Goal: Communication & Community: Answer question/provide support

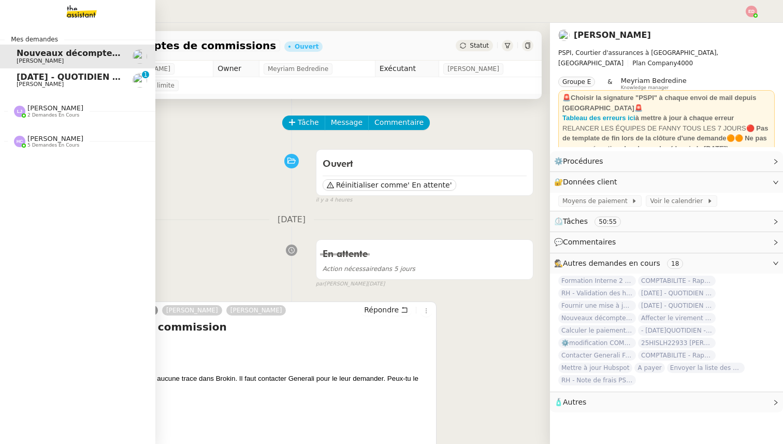
click at [32, 84] on span "[PERSON_NAME]" at bounding box center [40, 84] width 47 height 7
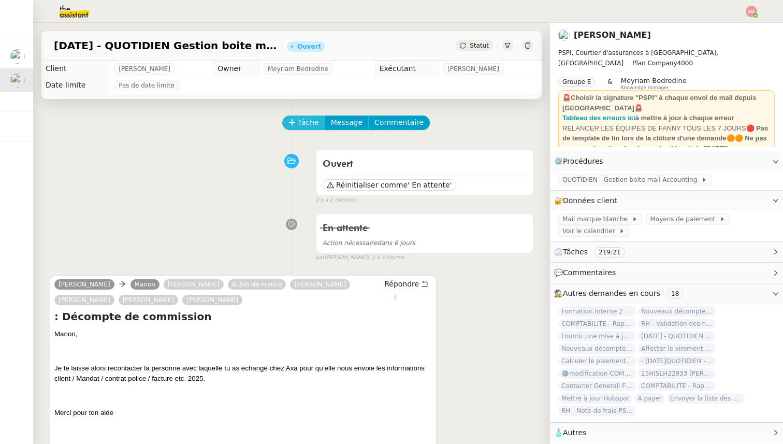
click at [303, 120] on span "Tâche" at bounding box center [308, 123] width 21 height 12
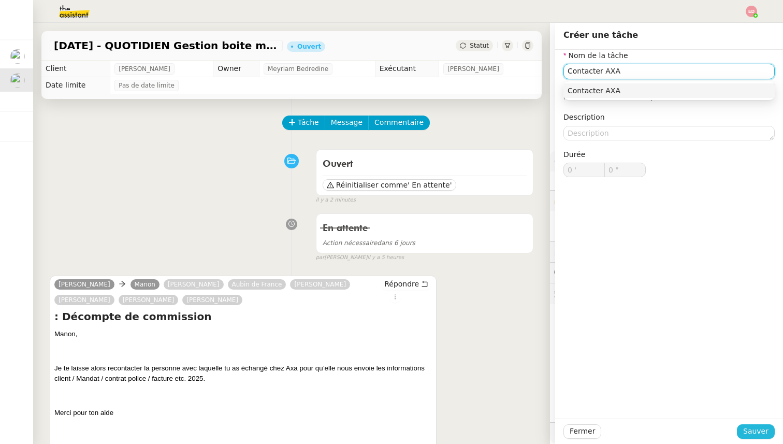
type input "Contacter AXA"
click at [761, 432] on span "Sauver" at bounding box center [755, 431] width 25 height 12
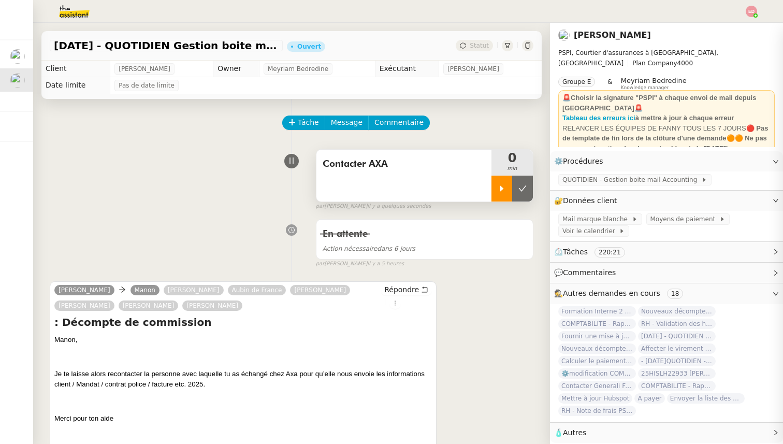
click at [511, 186] on div at bounding box center [501, 189] width 21 height 26
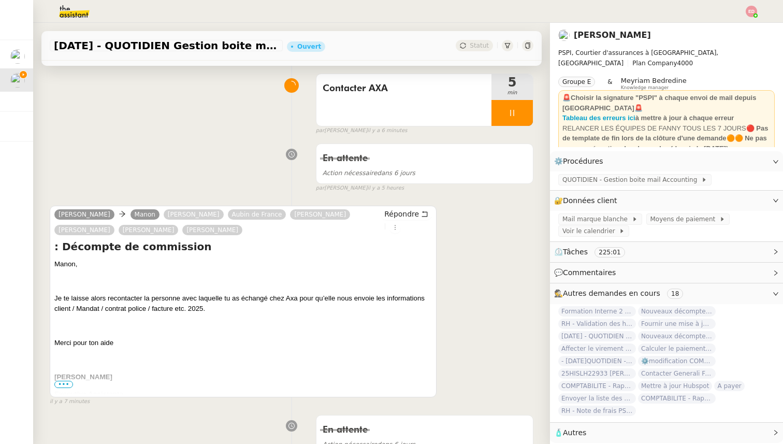
scroll to position [93, 0]
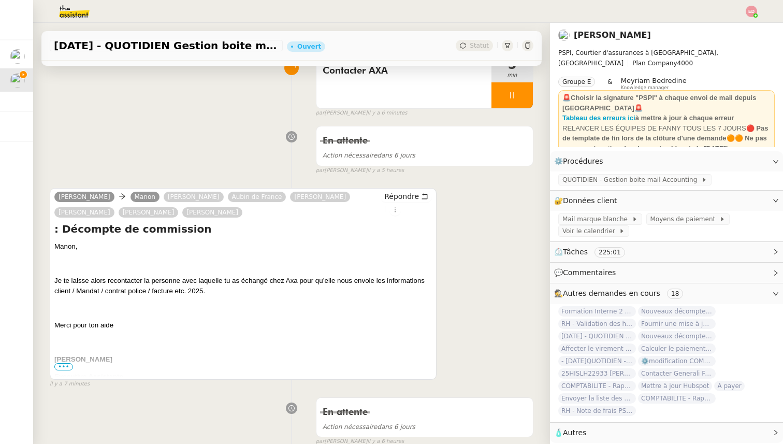
drag, startPoint x: 386, startPoint y: 280, endPoint x: 215, endPoint y: 295, distance: 171.0
click at [215, 295] on p "Je te laisse alors recontacter la personne avec laquelle tu as échangé chez Axa…" at bounding box center [242, 285] width 377 height 21
drag, startPoint x: 386, startPoint y: 281, endPoint x: 277, endPoint y: 298, distance: 111.2
copy span "informations client / Mandat / contrat police / facture etc. 2025."
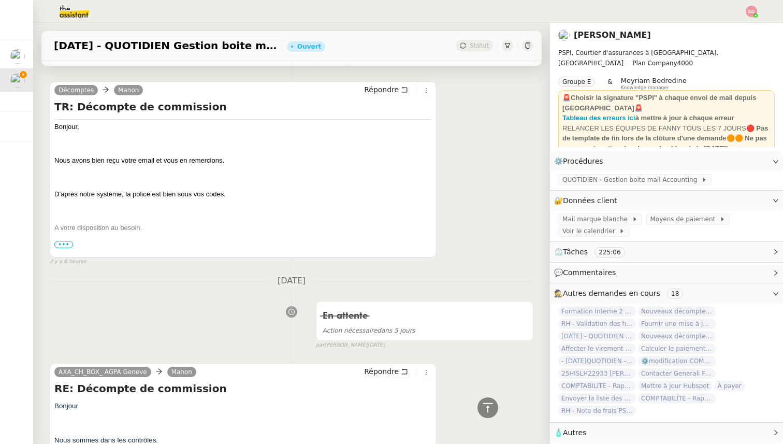
scroll to position [1049, 0]
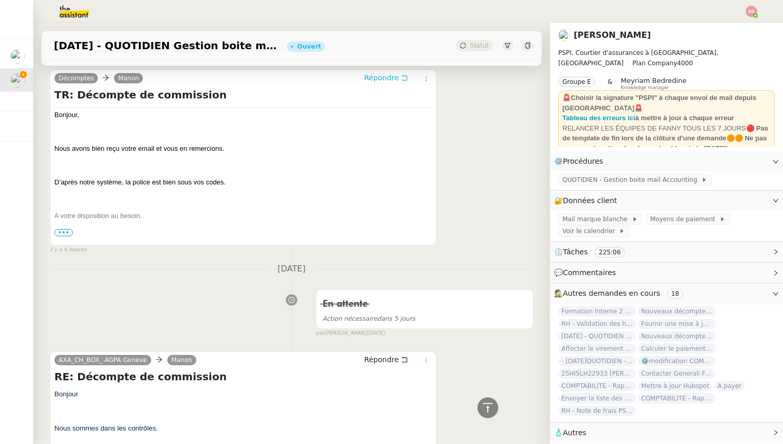
click at [385, 80] on span "Répondre" at bounding box center [381, 77] width 35 height 10
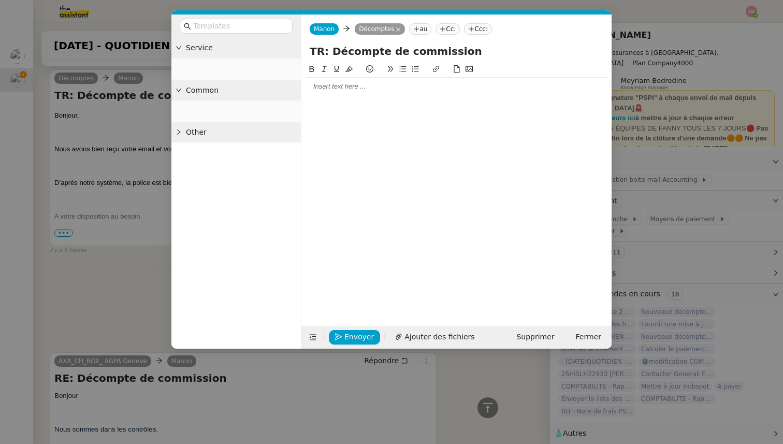
scroll to position [1131, 0]
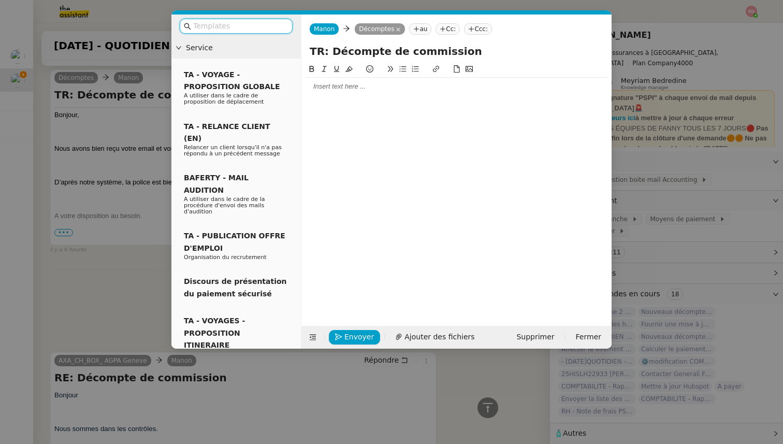
click at [367, 84] on div at bounding box center [457, 86] width 302 height 9
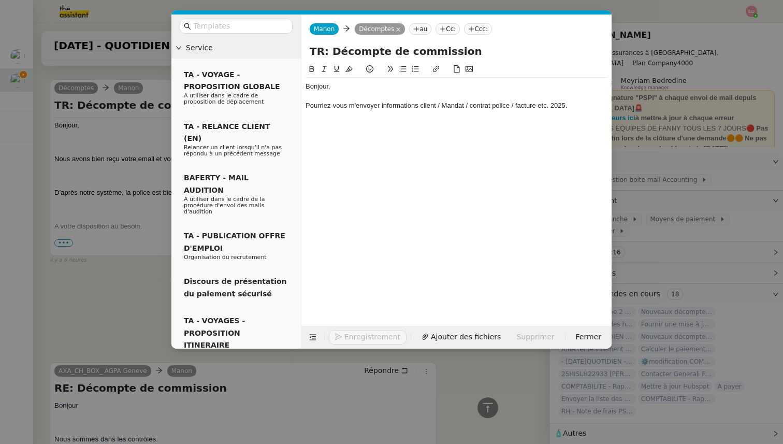
scroll to position [1171, 0]
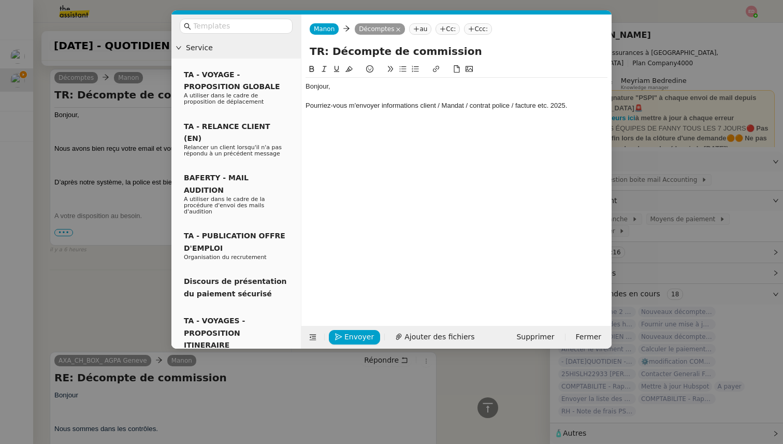
click at [381, 107] on div "Pourriez-vous m'envoyer informations client / Mandat / contrat police / facture…" at bounding box center [457, 105] width 302 height 9
click at [431, 105] on div "Pourriez-vous m'envoyer les informations client / Mandat / contrat police / fac…" at bounding box center [457, 105] width 302 height 9
click at [471, 104] on div "Pourriez-vous m'envoyer les informations de ce client / Mandat / contrat police…" at bounding box center [457, 105] width 302 height 9
click at [500, 106] on div "Pourriez-vous m'envoyer les informations de ce client : Mandat / contrat police…" at bounding box center [457, 105] width 302 height 9
click at [517, 105] on div "Pourriez-vous m'envoyer les informations de ce client : Mandat, contrat police …" at bounding box center [457, 110] width 302 height 19
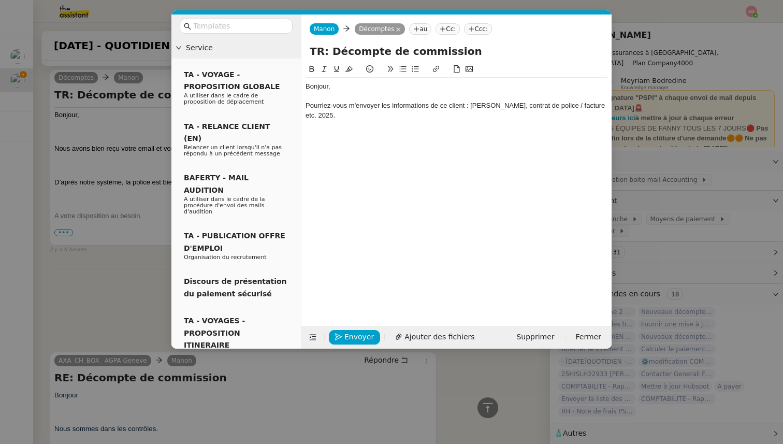
click at [552, 105] on div "Pourriez-vous m'envoyer les informations de ce client : Mandat, contrat de poli…" at bounding box center [457, 110] width 302 height 19
click at [585, 104] on div "Pourriez-vous m'envoyer les informations de ce client : Mandat, contrat de poli…" at bounding box center [457, 110] width 302 height 19
click at [593, 107] on div "Pourriez-vous m'envoyer les informations de ce client : Mandat, contrat de poli…" at bounding box center [457, 110] width 302 height 19
click at [307, 104] on div "Pourriez-vous m'envoyer les informations de ce client : Mandat, contrat de poli…" at bounding box center [457, 110] width 302 height 19
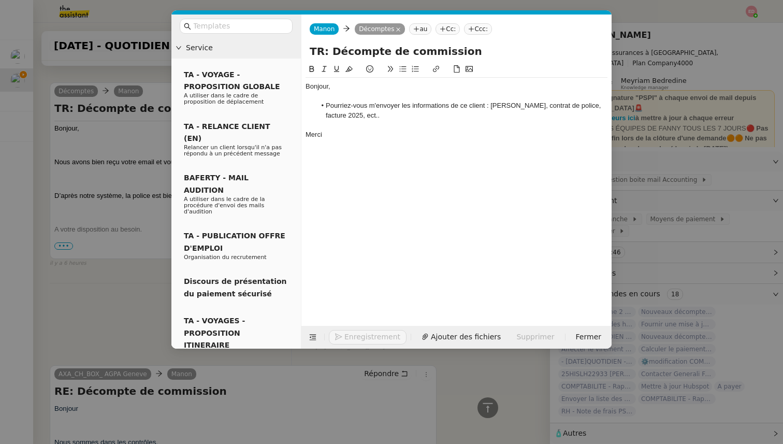
scroll to position [1205, 0]
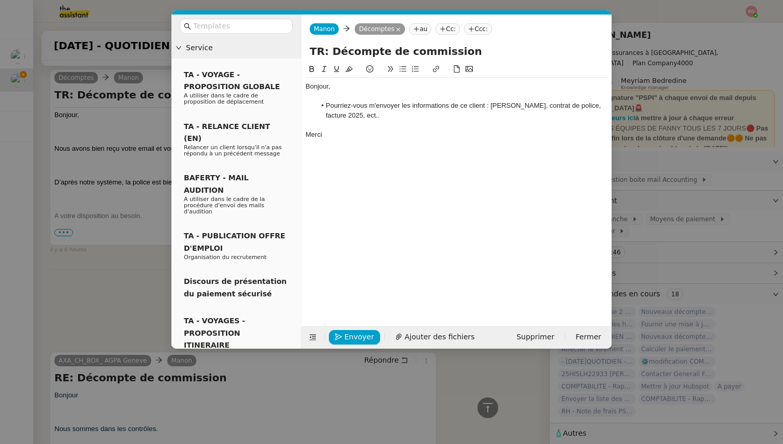
click at [363, 116] on li "Pourriez-vous m'envoyer les informations de ce client : Mandat, contrat de poli…" at bounding box center [462, 110] width 292 height 19
click at [354, 336] on span "Envoyer" at bounding box center [359, 337] width 30 height 12
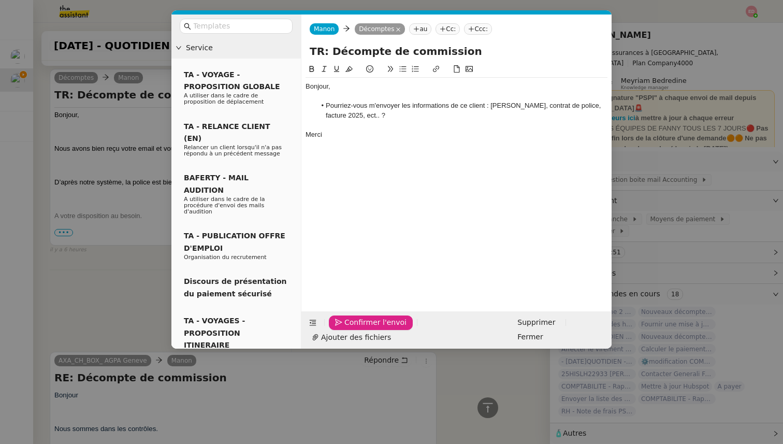
click at [354, 328] on span "Confirmer l'envoi" at bounding box center [375, 322] width 62 height 12
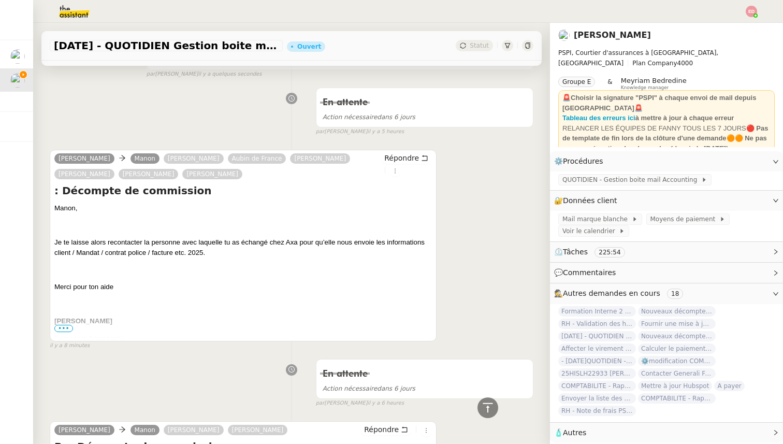
scroll to position [0, 0]
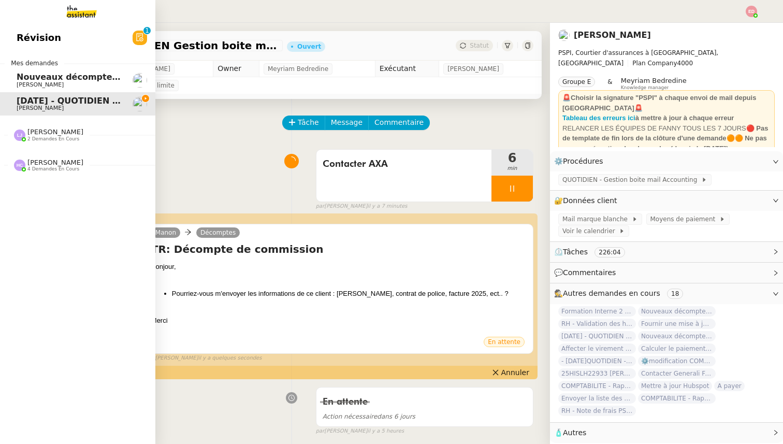
click at [49, 80] on span "Nouveaux décomptes de commissions" at bounding box center [106, 77] width 178 height 10
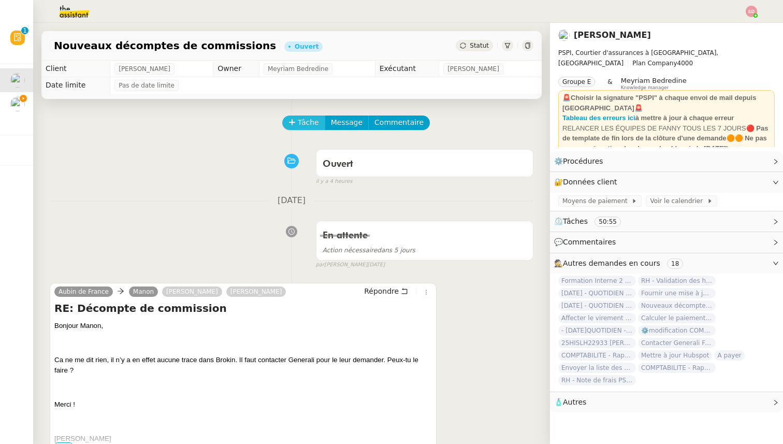
click at [294, 126] on button "Tâche" at bounding box center [303, 122] width 43 height 14
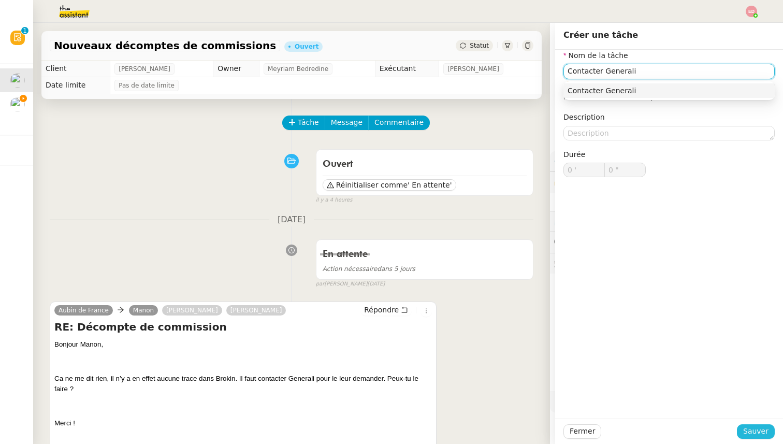
type input "Contacter Generali"
click at [766, 435] on span "Sauver" at bounding box center [755, 431] width 25 height 12
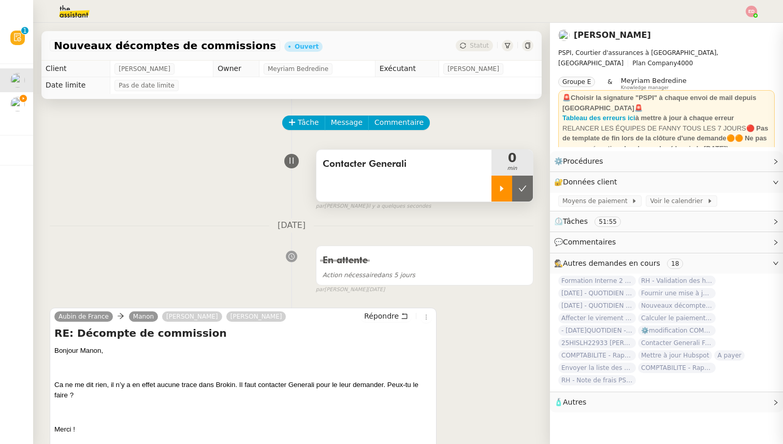
click at [504, 187] on icon at bounding box center [502, 188] width 8 height 8
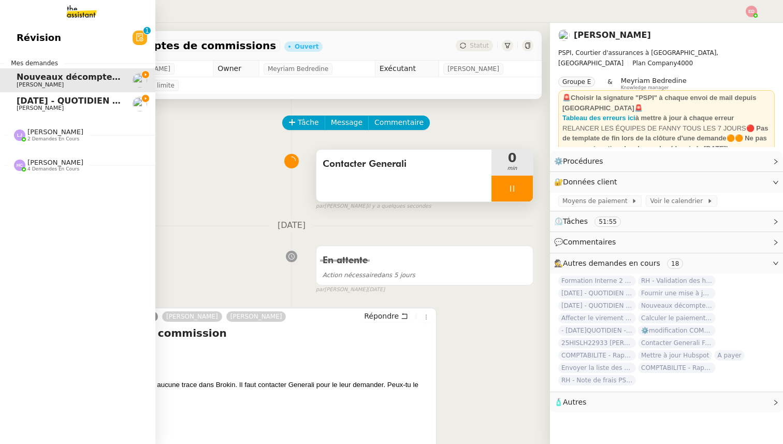
click at [25, 104] on span "[DATE] - QUOTIDIEN Gestion boite mail Accounting" at bounding box center [135, 101] width 237 height 10
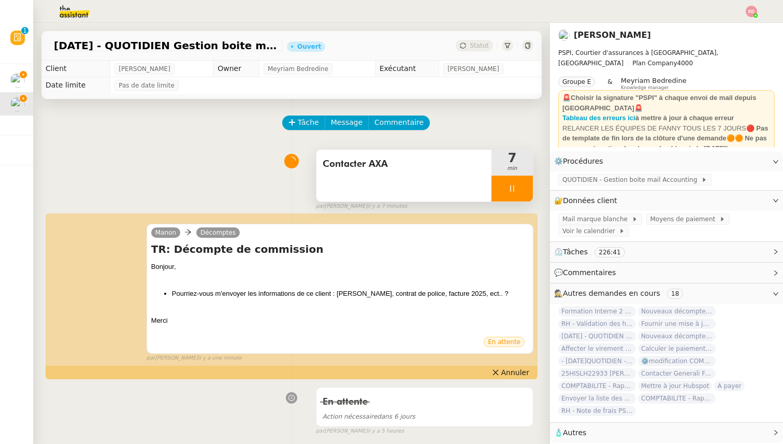
click at [522, 188] on div at bounding box center [511, 189] width 41 height 26
click at [522, 188] on icon at bounding box center [522, 188] width 8 height 8
click at [478, 46] on span "Statut" at bounding box center [479, 45] width 19 height 7
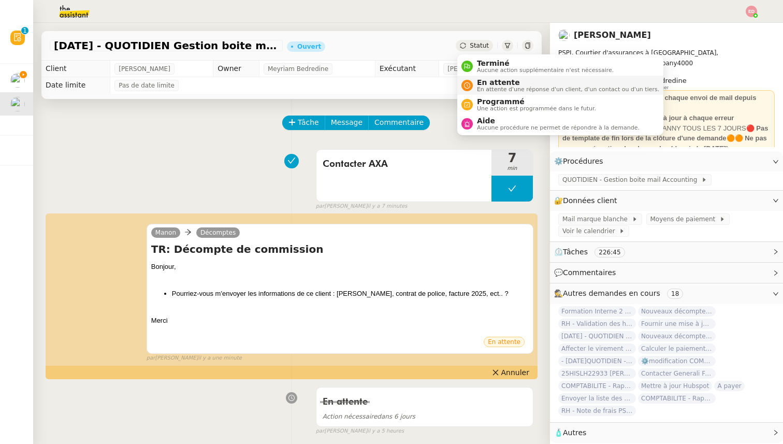
click at [488, 87] on span "En attente d'une réponse d'un client, d'un contact ou d'un tiers." at bounding box center [568, 89] width 182 height 6
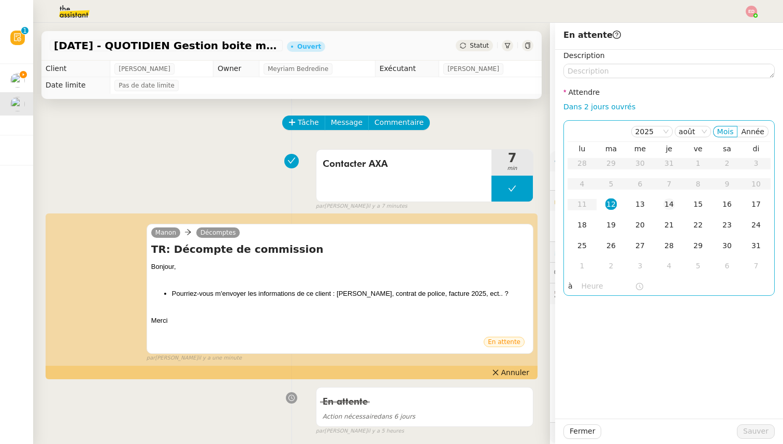
click at [672, 207] on div "14" at bounding box center [668, 203] width 11 height 11
click at [765, 430] on span "Sauver" at bounding box center [755, 431] width 25 height 12
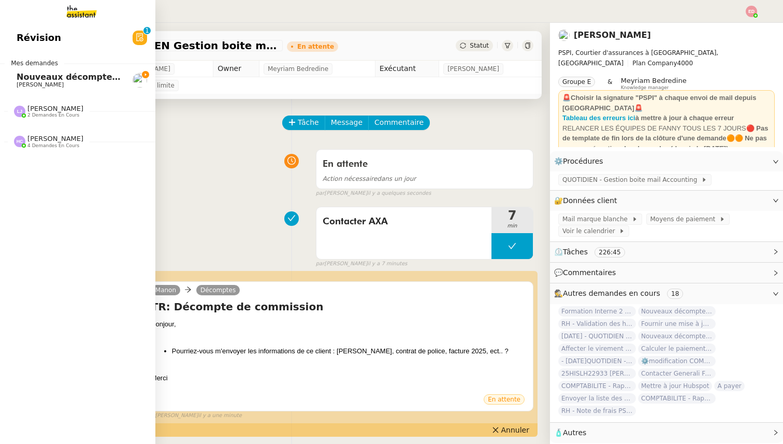
click at [49, 83] on span "[PERSON_NAME]" at bounding box center [40, 84] width 47 height 7
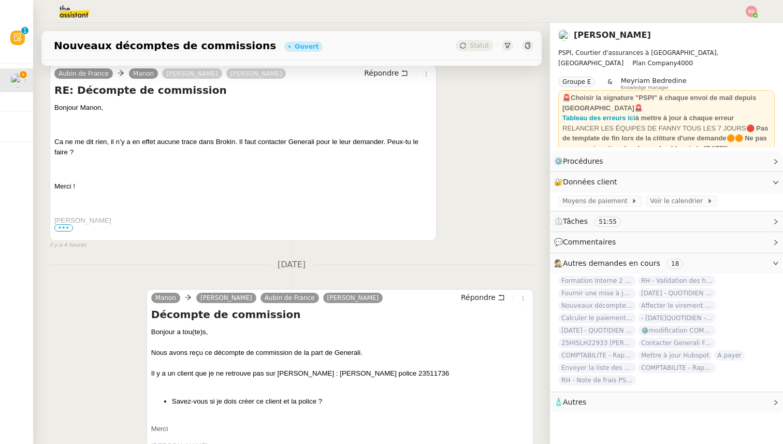
scroll to position [490, 0]
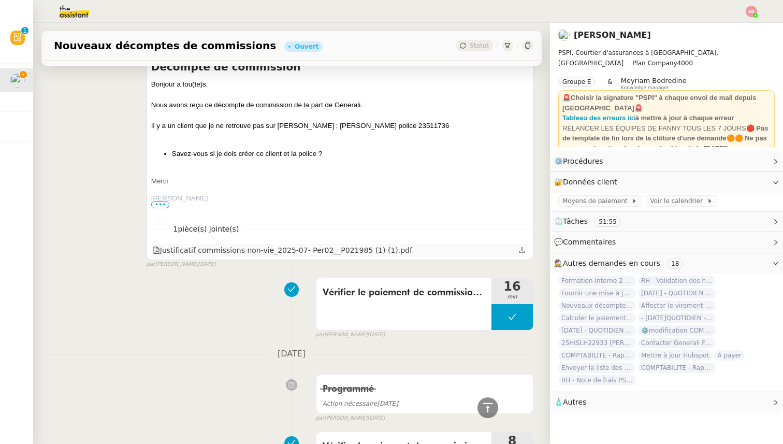
click at [521, 249] on icon at bounding box center [521, 249] width 7 height 7
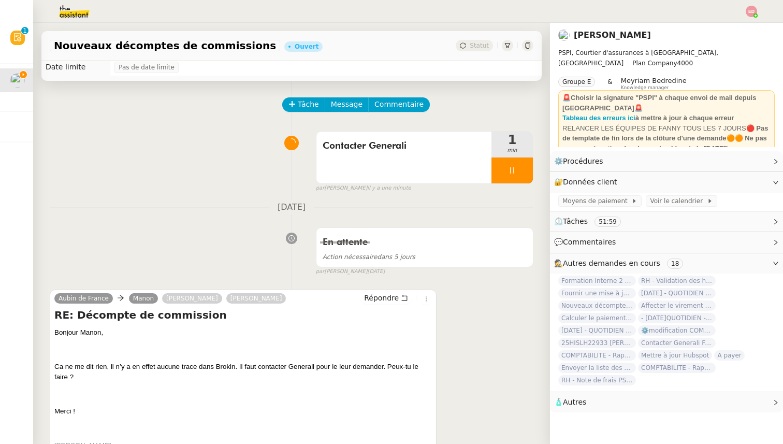
scroll to position [0, 0]
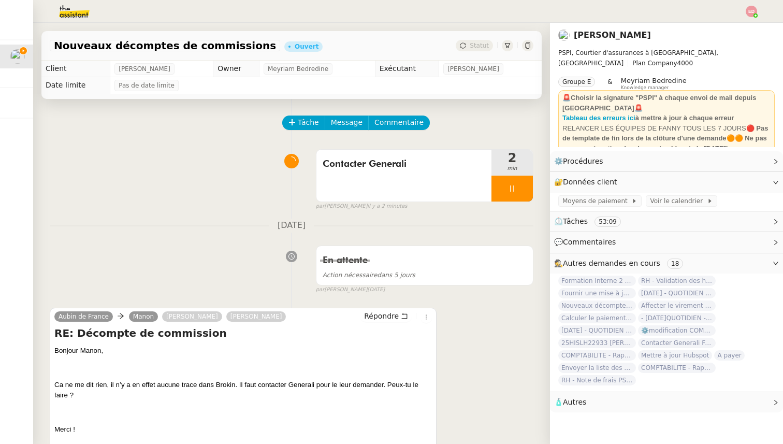
click at [68, 12] on img at bounding box center [66, 11] width 80 height 23
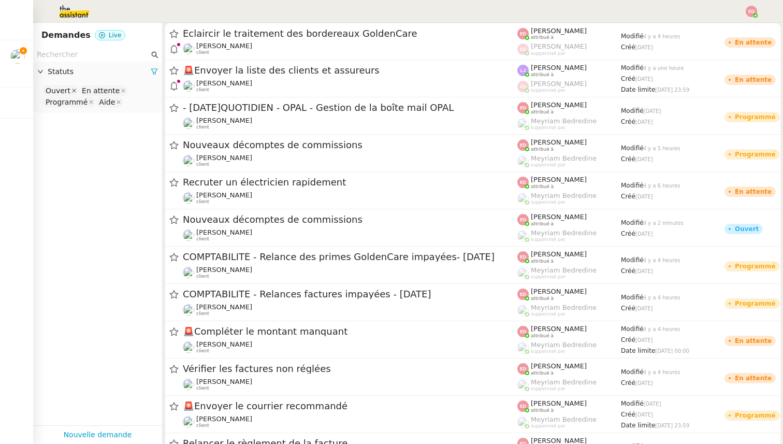
click at [72, 90] on icon at bounding box center [73, 90] width 5 height 5
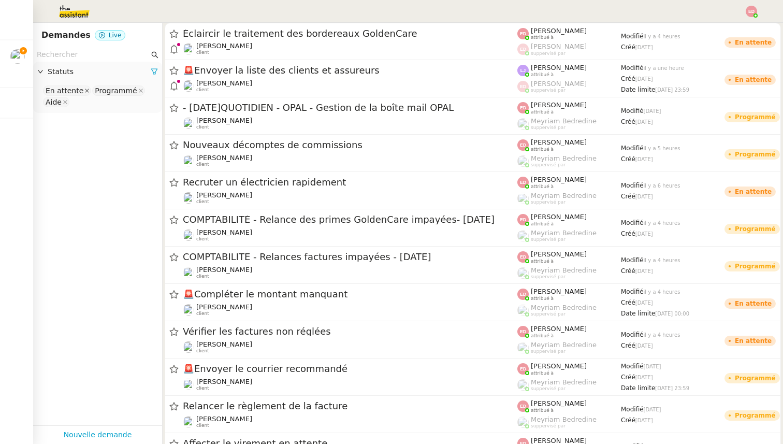
click at [84, 91] on icon at bounding box center [86, 90] width 5 height 5
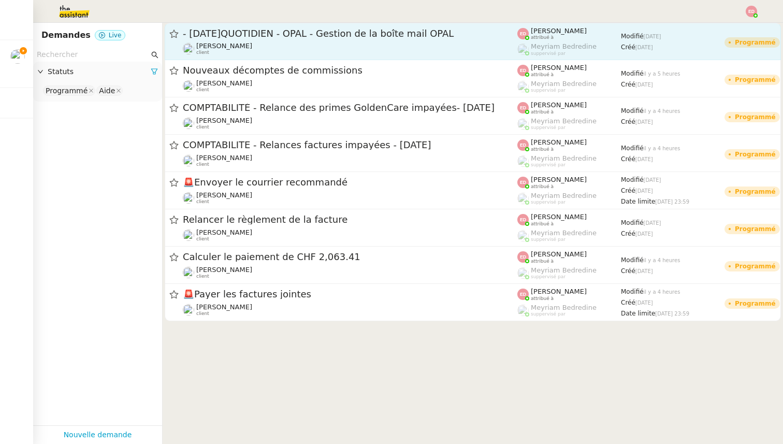
click at [316, 41] on div "- 11 août 2025QUOTIDIEN - OPAL - Gestion de la boîte mail OPAL Fanny Eyraud cli…" at bounding box center [350, 41] width 334 height 28
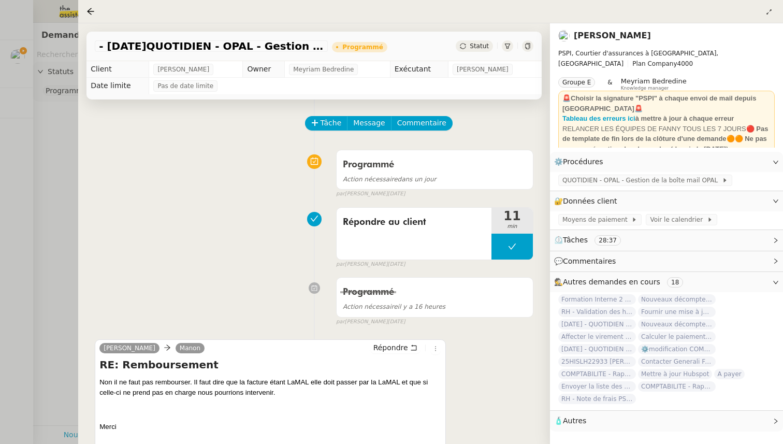
click at [64, 170] on div at bounding box center [391, 222] width 783 height 444
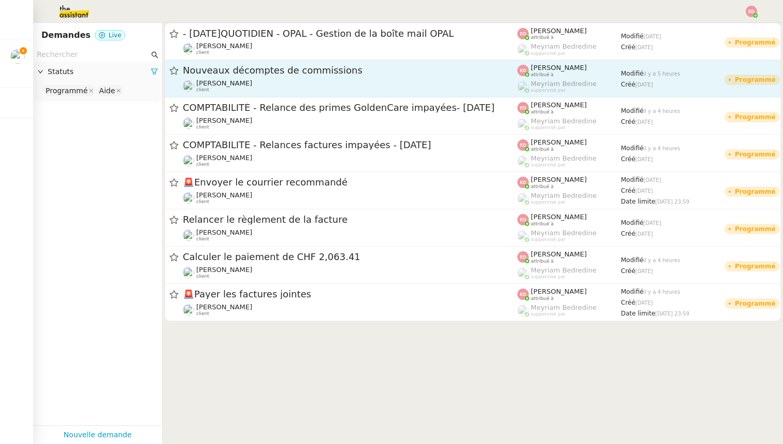
click at [272, 74] on span "Nouveaux décomptes de commissions" at bounding box center [350, 70] width 334 height 9
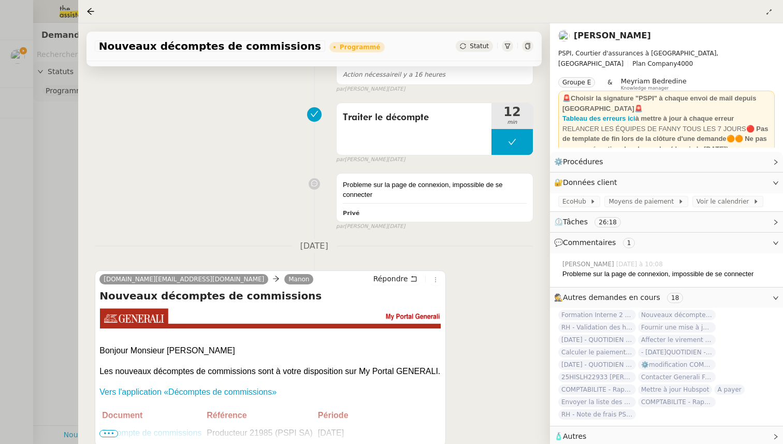
scroll to position [319, 0]
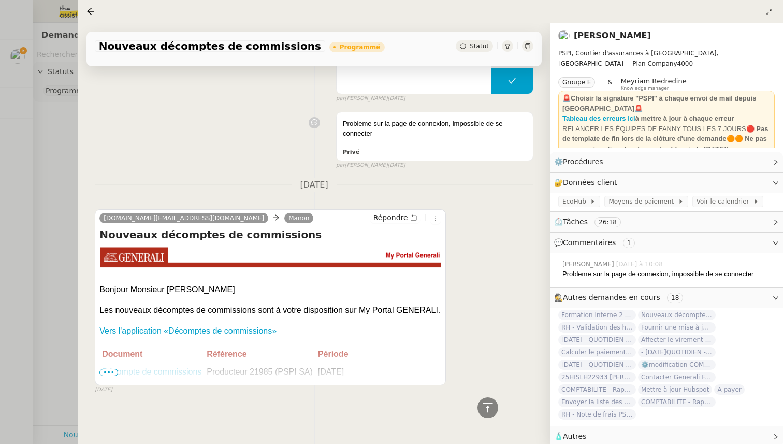
click at [25, 237] on div at bounding box center [391, 222] width 783 height 444
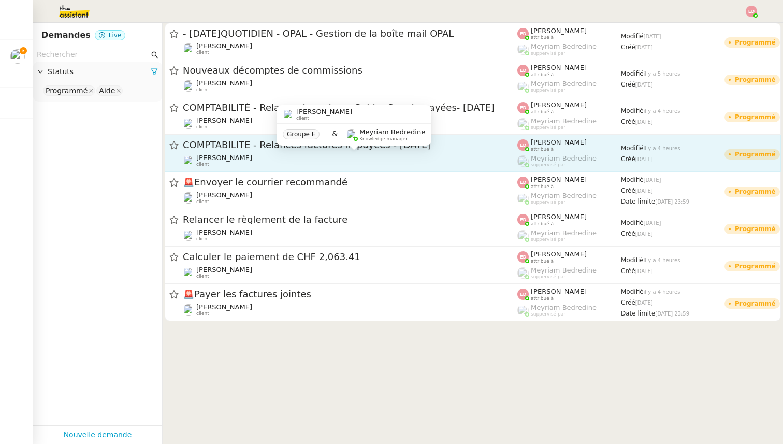
click at [281, 165] on div "Pierrick Morel client" at bounding box center [350, 160] width 334 height 13
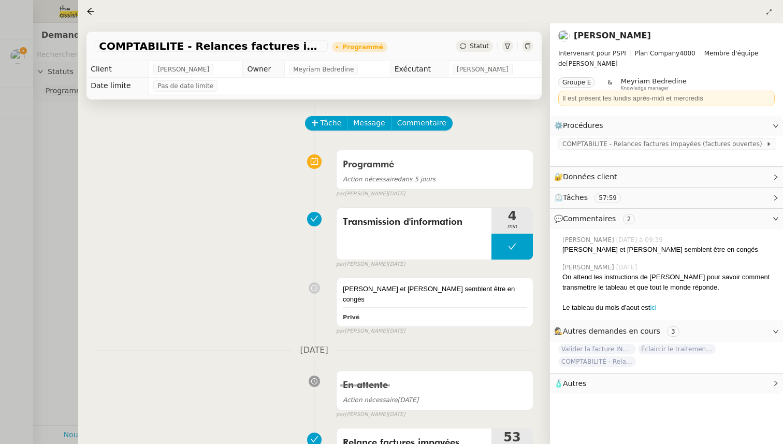
scroll to position [172, 0]
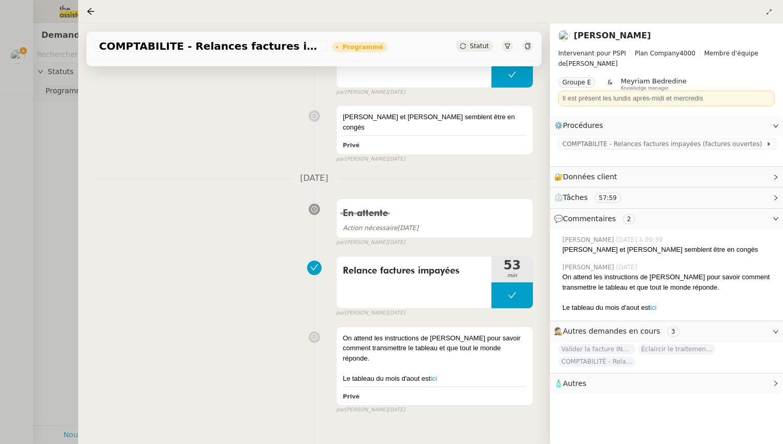
click at [49, 212] on div at bounding box center [391, 222] width 783 height 444
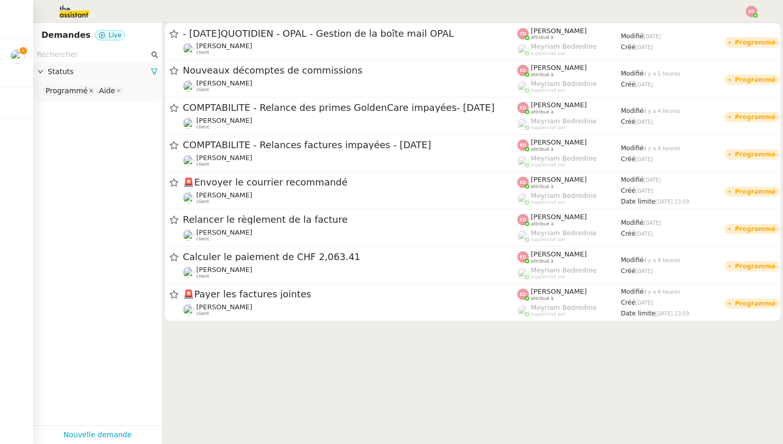
click at [89, 91] on icon at bounding box center [91, 90] width 5 height 5
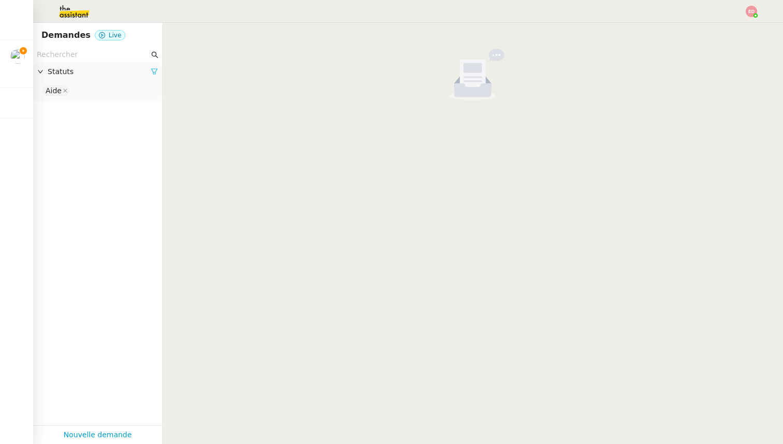
click at [152, 70] on icon at bounding box center [154, 71] width 7 height 7
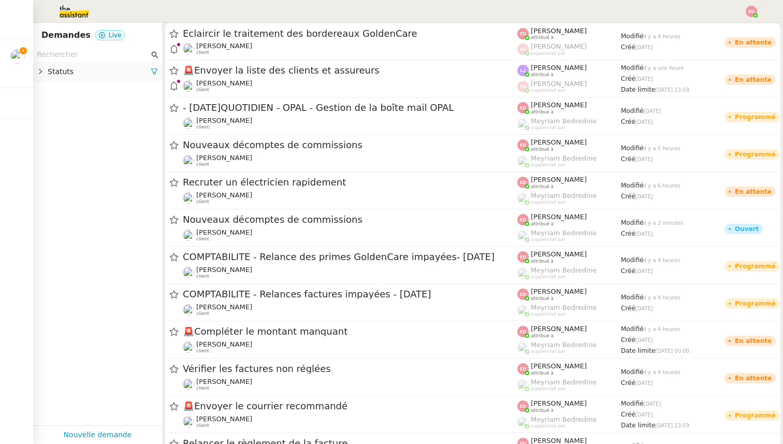
click at [152, 70] on icon at bounding box center [154, 71] width 7 height 7
click at [57, 93] on nz-select-top-control "Please select" at bounding box center [97, 90] width 112 height 13
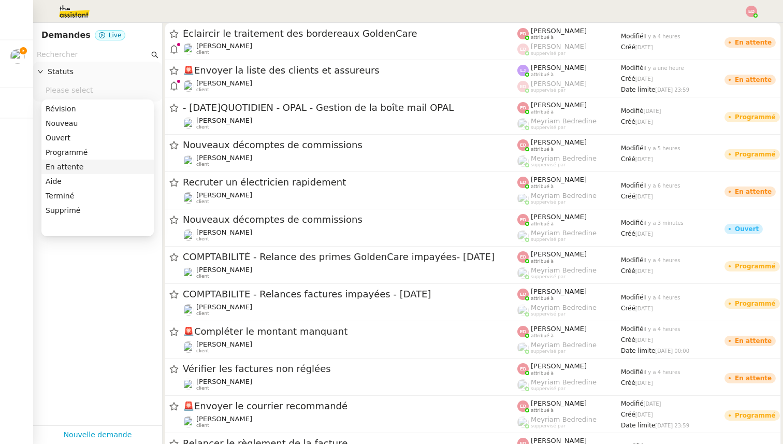
click at [60, 167] on div "En attente" at bounding box center [98, 166] width 104 height 9
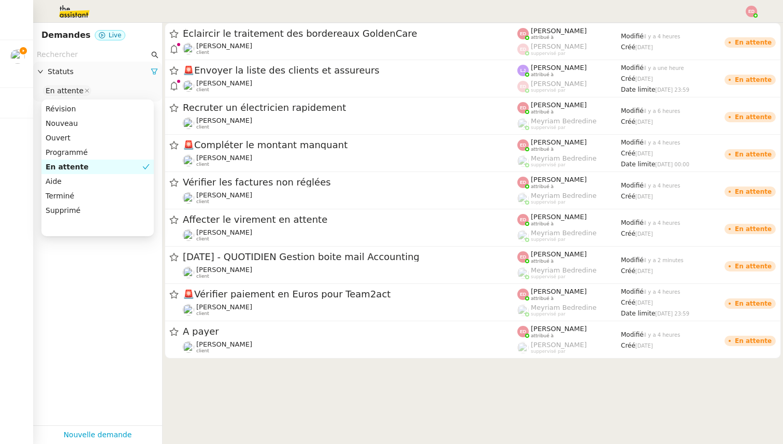
click at [60, 167] on div "En attente" at bounding box center [94, 166] width 97 height 9
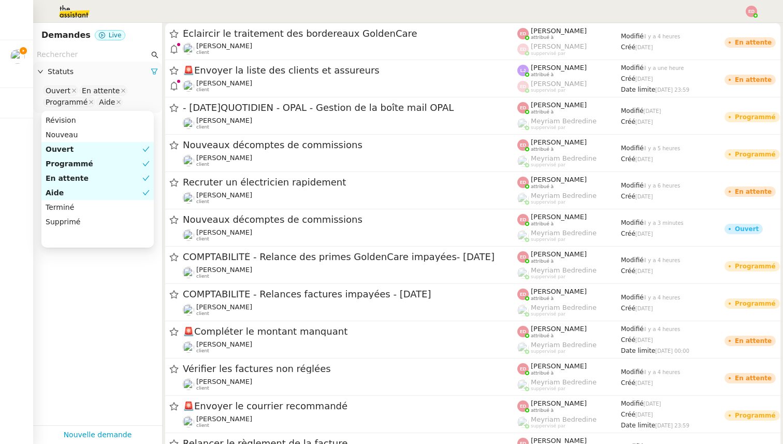
click at [59, 165] on div "Programmé" at bounding box center [94, 163] width 97 height 9
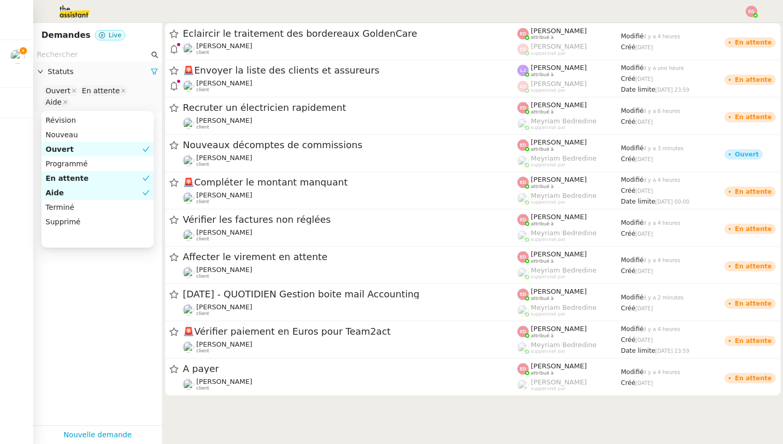
click at [62, 148] on div "Ouvert" at bounding box center [94, 148] width 97 height 9
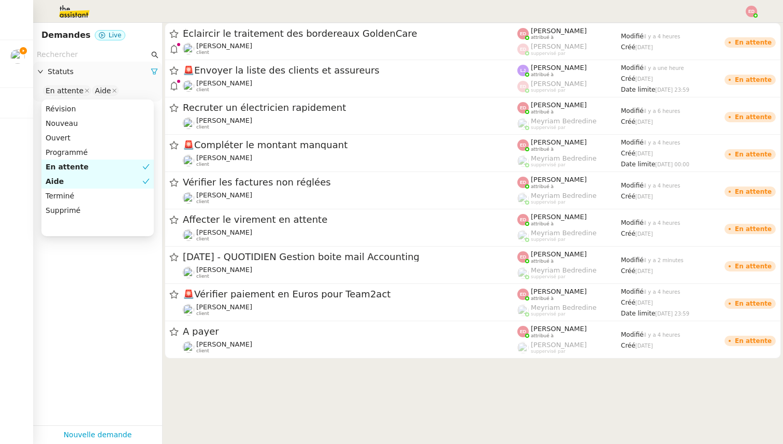
click at [64, 167] on div "En attente" at bounding box center [94, 166] width 97 height 9
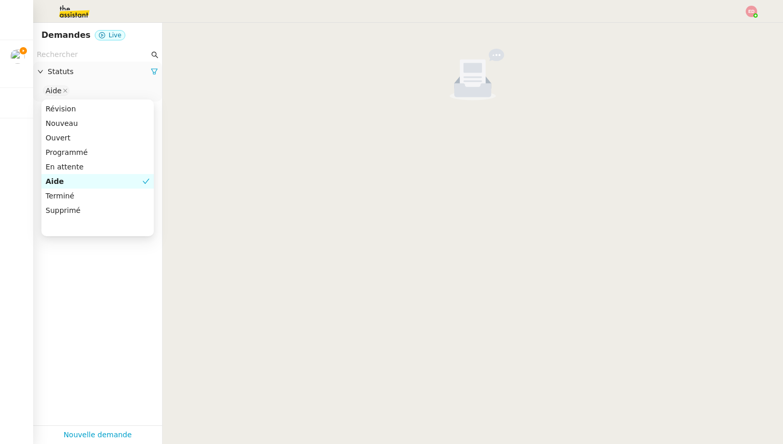
click at [63, 181] on div "Aide" at bounding box center [94, 181] width 97 height 9
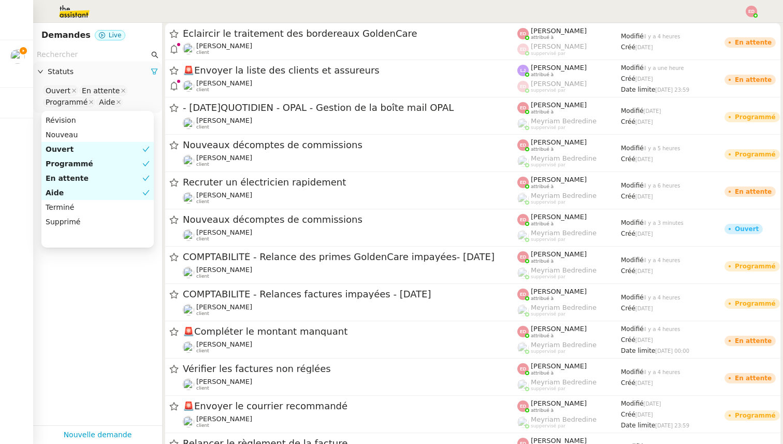
click at [62, 191] on div "Aide" at bounding box center [94, 192] width 97 height 9
click at [62, 179] on div "En attente" at bounding box center [94, 177] width 97 height 9
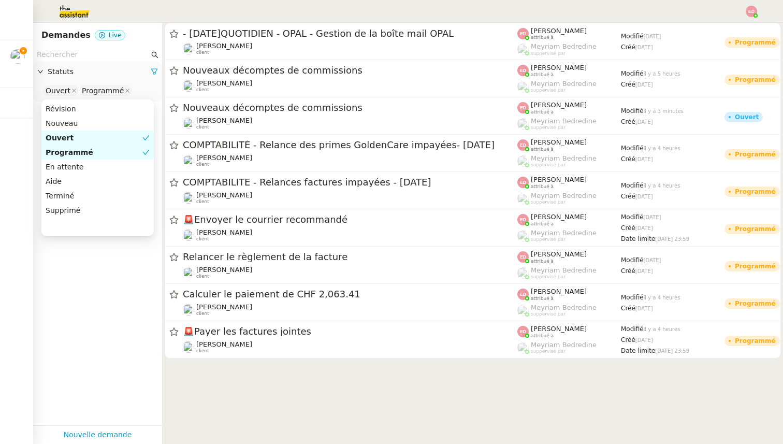
click at [64, 154] on div "Programmé" at bounding box center [94, 152] width 97 height 9
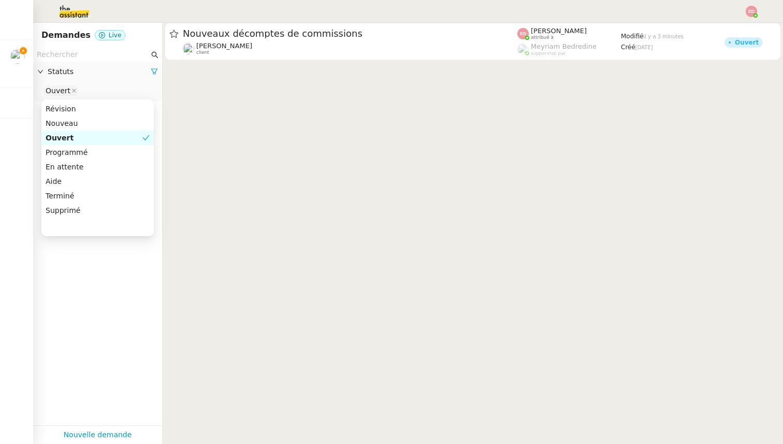
click at [61, 135] on div "Ouvert" at bounding box center [94, 137] width 97 height 9
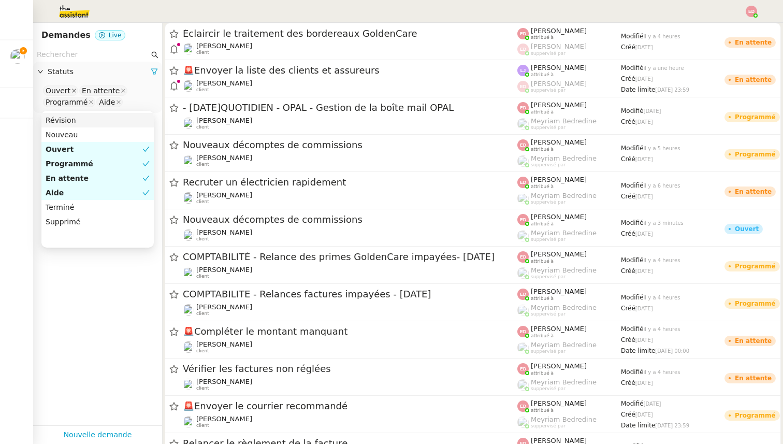
click at [72, 91] on icon at bounding box center [74, 91] width 4 height 4
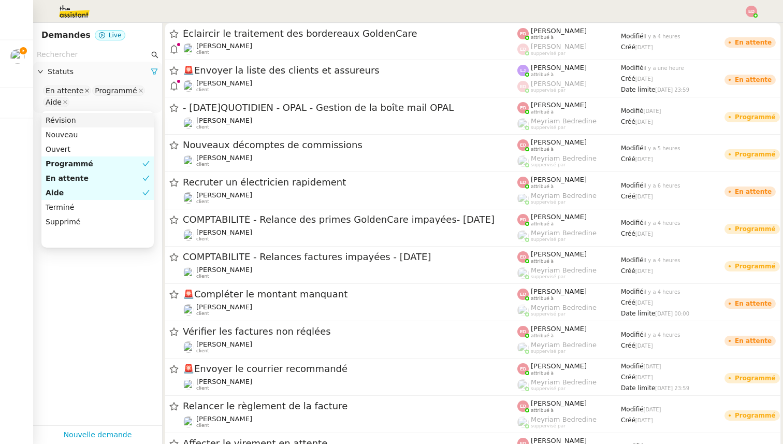
click at [85, 90] on icon at bounding box center [87, 91] width 4 height 4
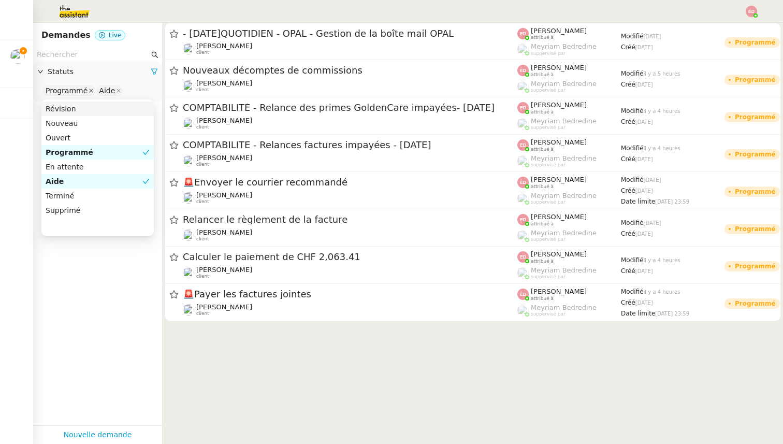
click at [89, 91] on icon at bounding box center [91, 90] width 5 height 5
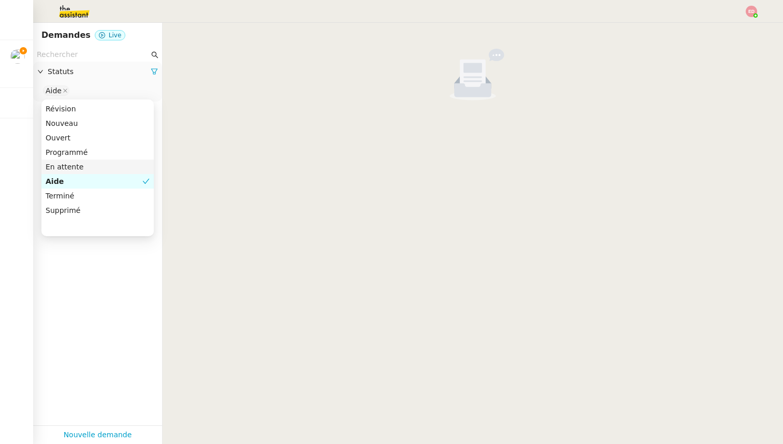
click at [70, 169] on div "En attente" at bounding box center [98, 166] width 104 height 9
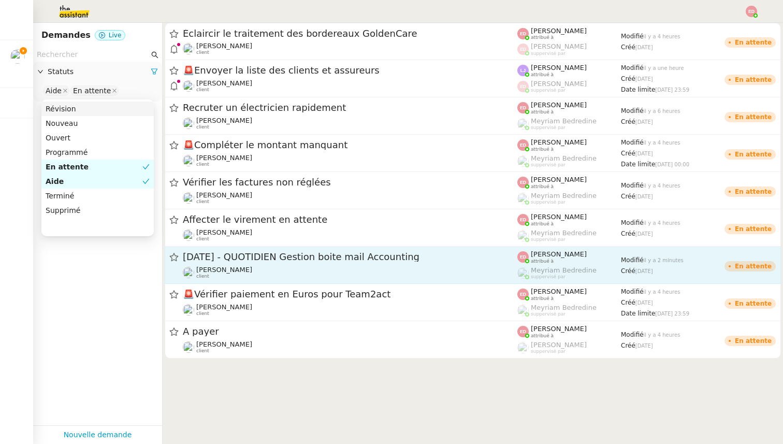
click at [241, 258] on span "[DATE] - QUOTIDIEN Gestion boite mail Accounting" at bounding box center [350, 256] width 334 height 9
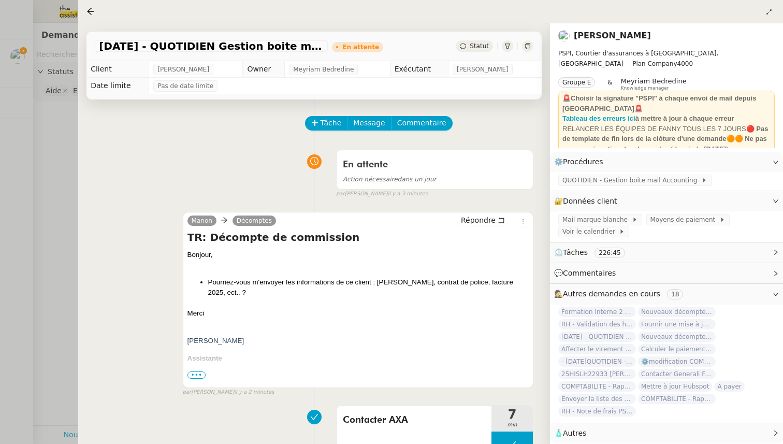
click at [55, 241] on div at bounding box center [391, 222] width 783 height 444
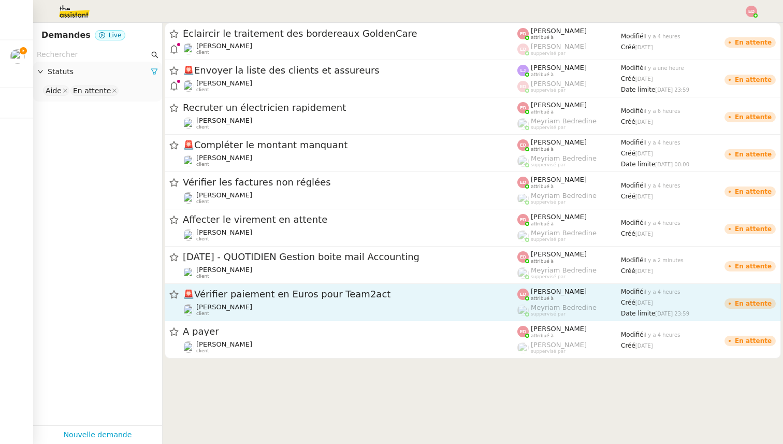
click at [229, 298] on span "🚨 Vérifier paiement en Euros pour Team2act" at bounding box center [350, 293] width 334 height 9
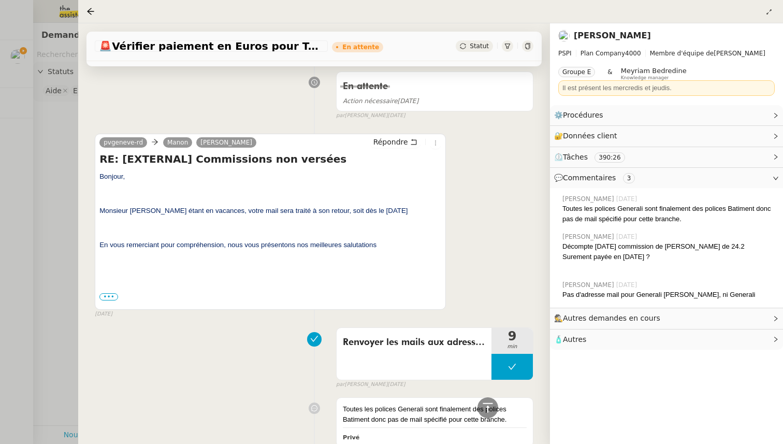
scroll to position [3087, 0]
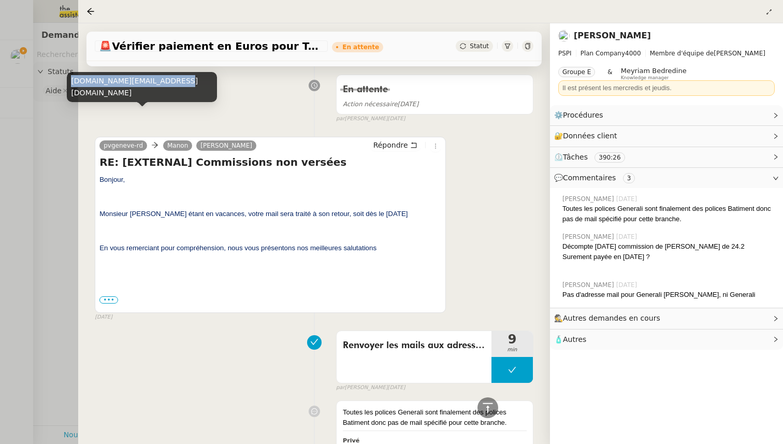
drag, startPoint x: 166, startPoint y: 94, endPoint x: 72, endPoint y: 94, distance: 94.2
click at [72, 94] on div "pvgeneve-rd.ch@generali.com" at bounding box center [142, 87] width 150 height 31
copy div "pvgeneve-rd.ch@generali.com"
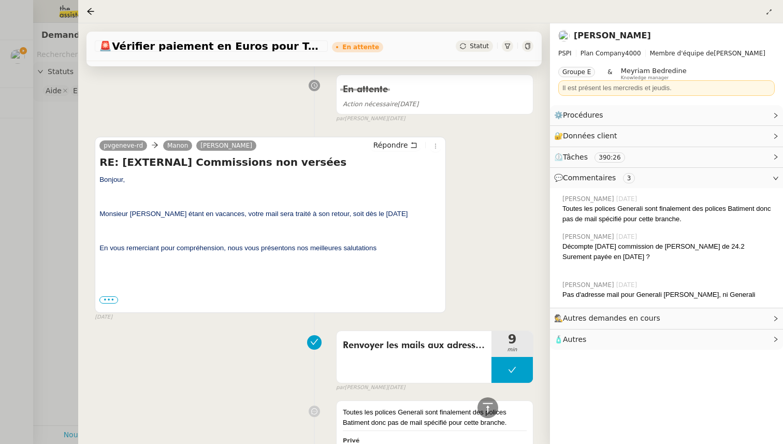
click at [57, 149] on div at bounding box center [391, 222] width 783 height 444
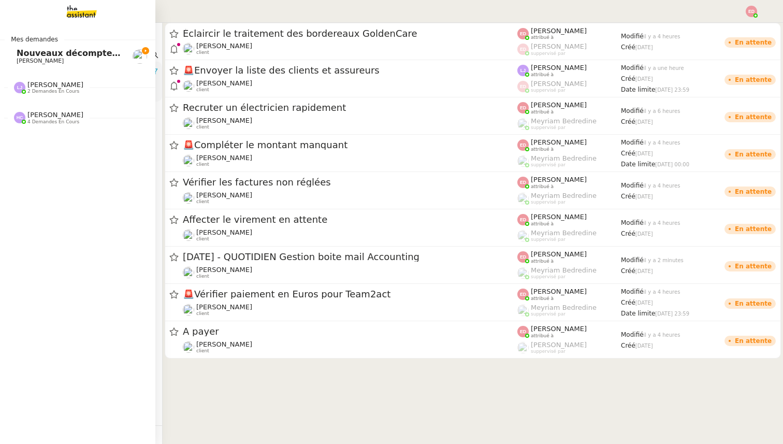
click at [25, 60] on span "[PERSON_NAME]" at bounding box center [40, 60] width 47 height 7
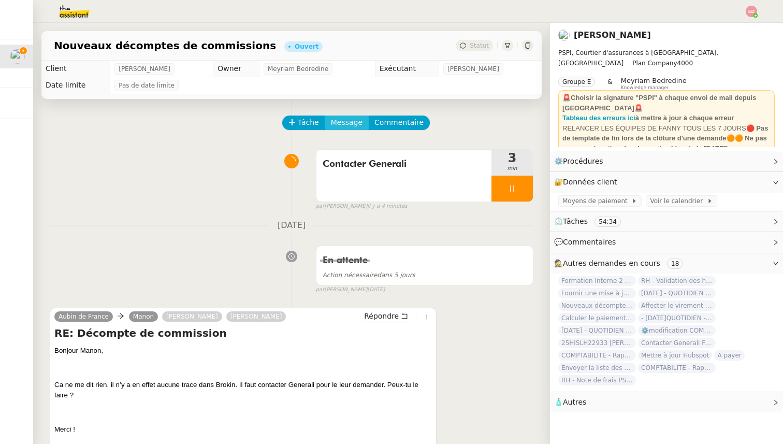
click at [348, 119] on span "Message" at bounding box center [347, 123] width 32 height 12
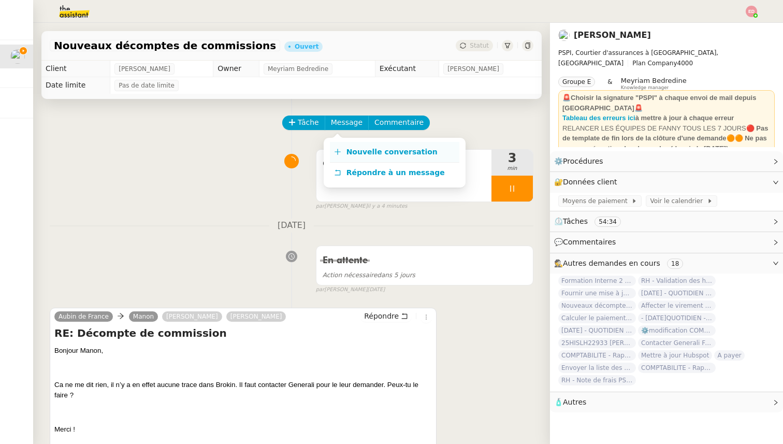
click at [401, 147] on link "Nouvelle conversation" at bounding box center [394, 152] width 129 height 21
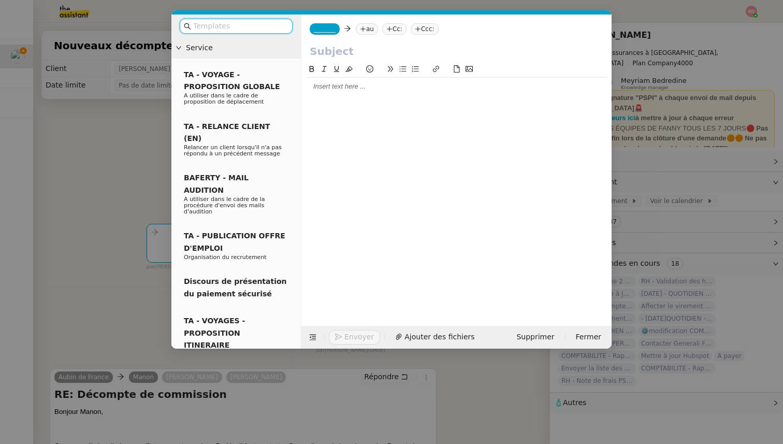
click at [371, 27] on nz-tag "au" at bounding box center [367, 28] width 22 height 11
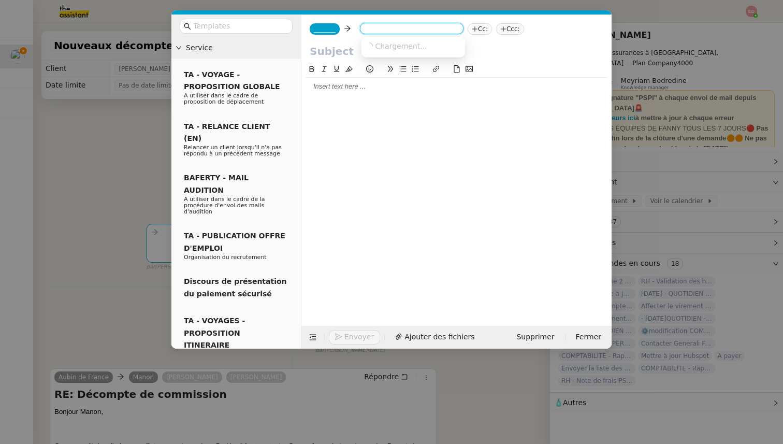
paste input "pvgeneve-rd.ch@generali.com"
type input "pvgeneve-rd.ch@generali.com"
click at [386, 42] on span "pvgeneve-rd" at bounding box center [439, 45] width 147 height 8
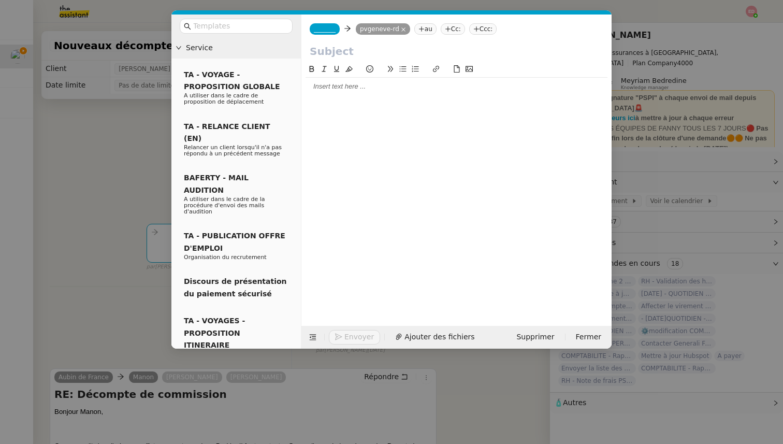
click at [332, 27] on span "_______" at bounding box center [325, 28] width 22 height 7
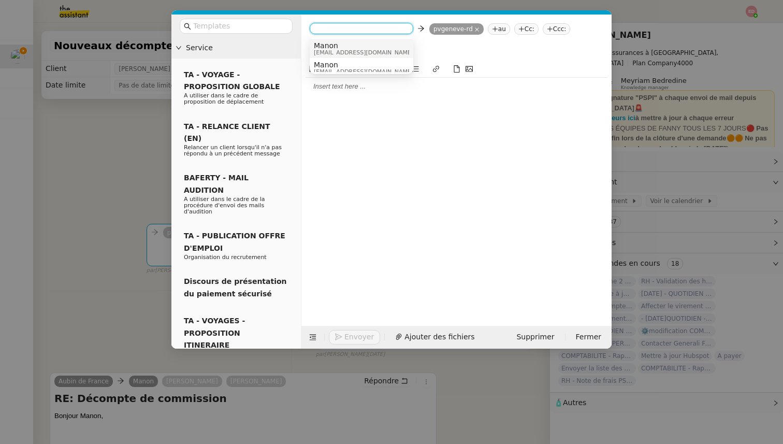
click at [334, 51] on span "[EMAIL_ADDRESS][DOMAIN_NAME]" at bounding box center [363, 53] width 99 height 6
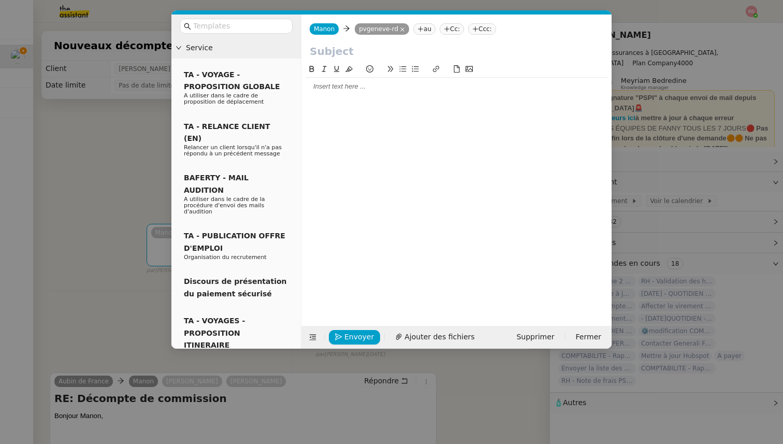
click at [325, 48] on input "text" at bounding box center [457, 51] width 294 height 16
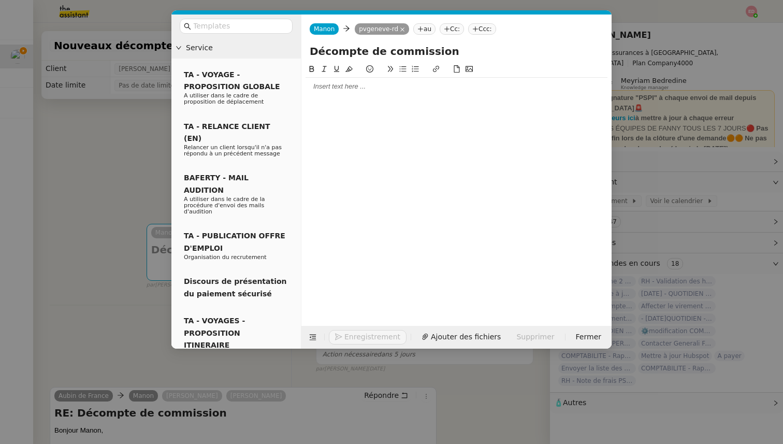
type input "Décompte de commission"
click at [328, 92] on div at bounding box center [457, 87] width 302 height 18
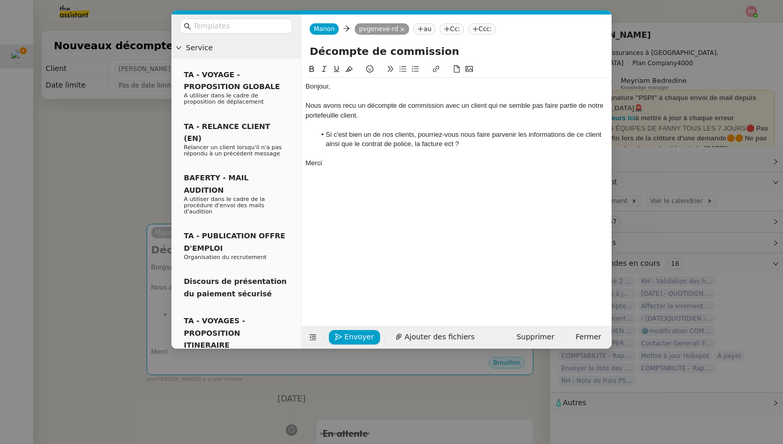
click at [350, 107] on div "Nous avons recu un décompte de commission avec un client qui ne semble pas fair…" at bounding box center [457, 110] width 302 height 19
click at [0, 0] on lt-span "reçu" at bounding box center [0, 0] width 0 height 0
click at [108, 312] on nz-modal-container "Service TA - VOYAGE - PROPOSITION GLOBALE A utiliser dans le cadre de propositi…" at bounding box center [391, 222] width 783 height 444
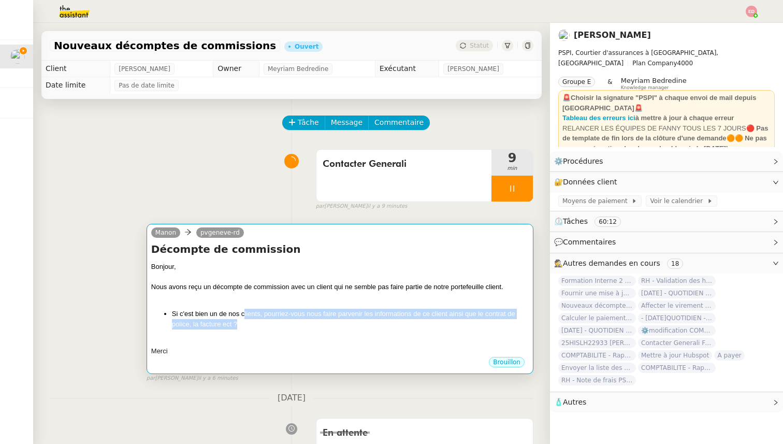
click at [243, 318] on li "Si c'est bien un de nos clients, pourriez-vous nous faire parvenir les informat…" at bounding box center [350, 319] width 357 height 20
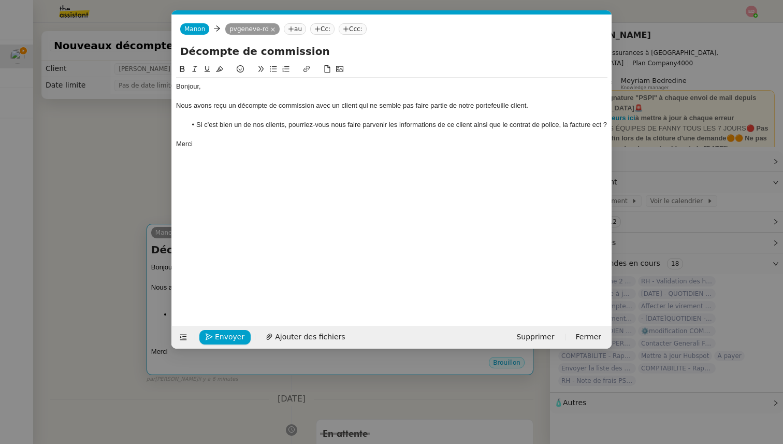
scroll to position [0, 22]
click at [288, 334] on span "Ajouter des fichiers" at bounding box center [310, 337] width 70 height 12
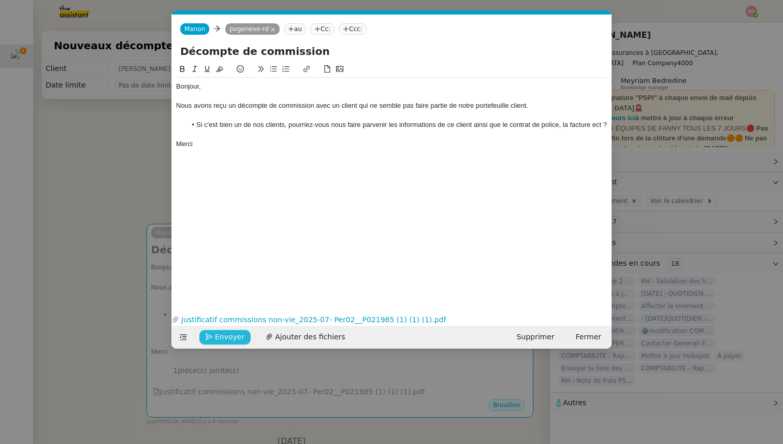
click at [224, 337] on span "Envoyer" at bounding box center [230, 337] width 30 height 12
click at [224, 337] on span "Confirmer l'envoi" at bounding box center [246, 337] width 62 height 12
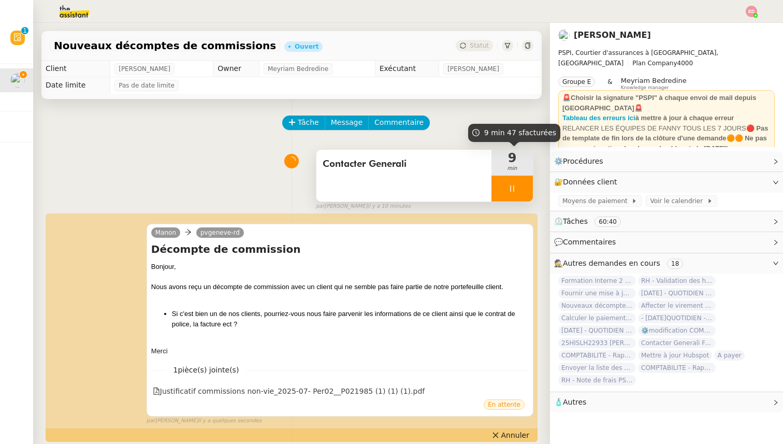
click at [529, 187] on div at bounding box center [511, 189] width 41 height 26
click at [529, 187] on button at bounding box center [522, 189] width 21 height 26
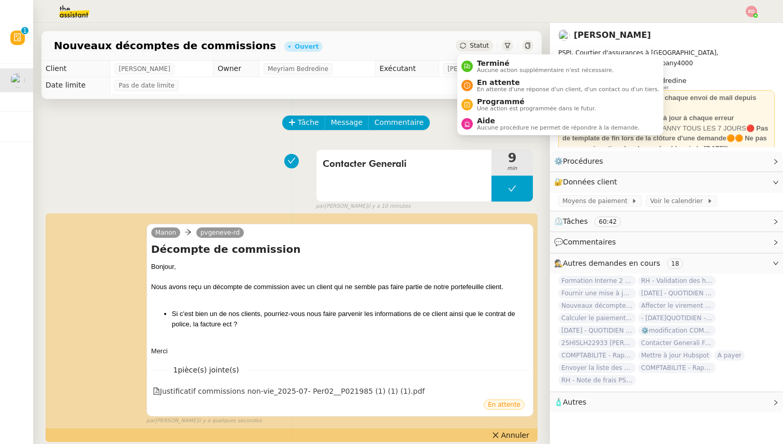
click at [476, 42] on span "Statut" at bounding box center [479, 45] width 19 height 7
click at [480, 83] on span "En attente" at bounding box center [568, 82] width 182 height 8
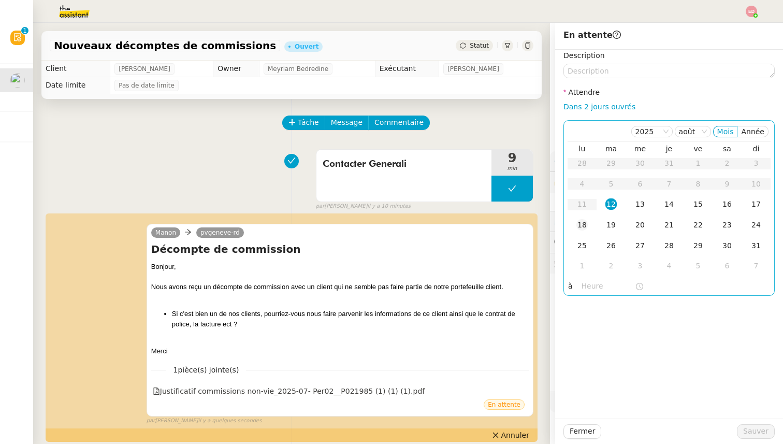
click at [584, 229] on div "18" at bounding box center [581, 224] width 11 height 11
click at [744, 435] on button "Sauver" at bounding box center [756, 431] width 38 height 14
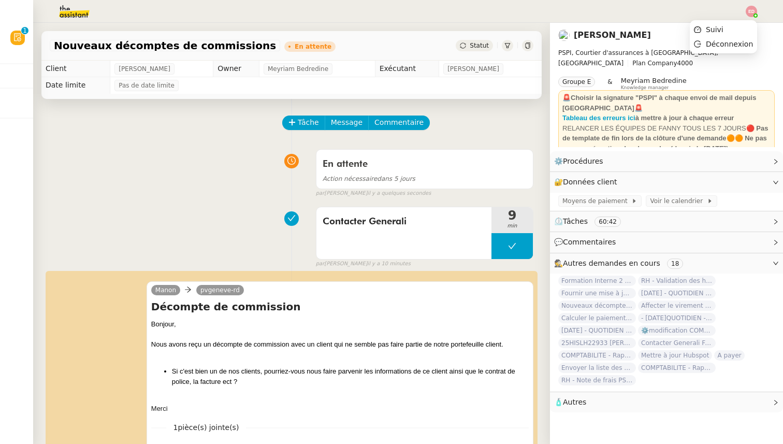
click at [749, 11] on img at bounding box center [751, 11] width 11 height 11
click at [739, 34] on li "Suivi" at bounding box center [723, 29] width 67 height 14
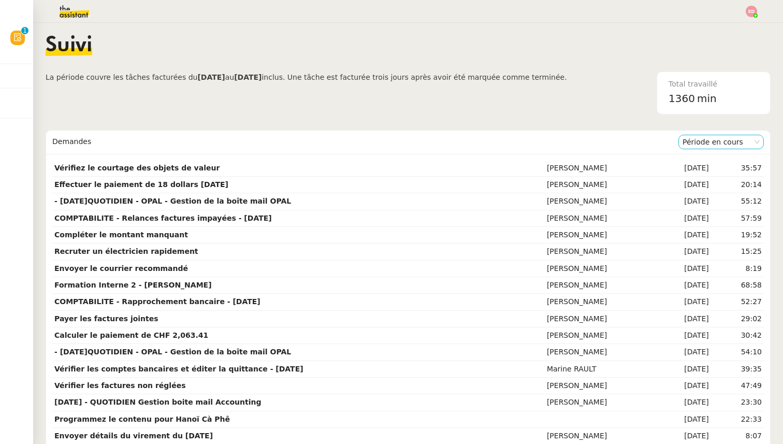
click at [687, 149] on nz-select "Période en cours" at bounding box center [720, 142] width 85 height 14
click at [690, 170] on div "Période précédente" at bounding box center [720, 174] width 77 height 9
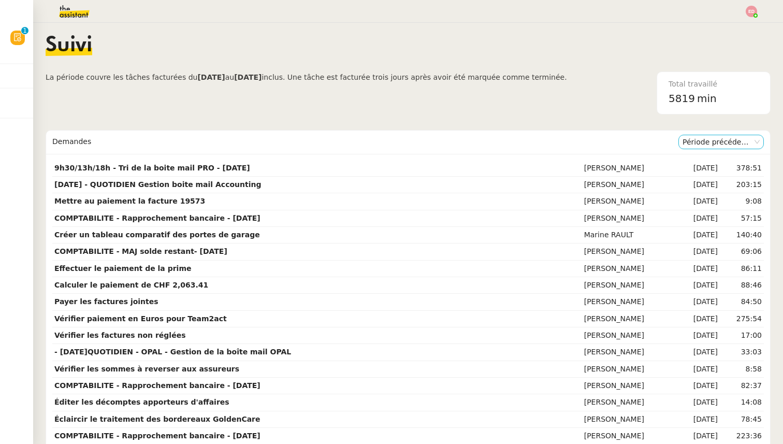
click at [697, 139] on nz-select-item "Période précédente" at bounding box center [720, 141] width 77 height 13
click at [697, 160] on div "Période en cours" at bounding box center [720, 160] width 77 height 9
